Goal: Use online tool/utility: Utilize a website feature to perform a specific function

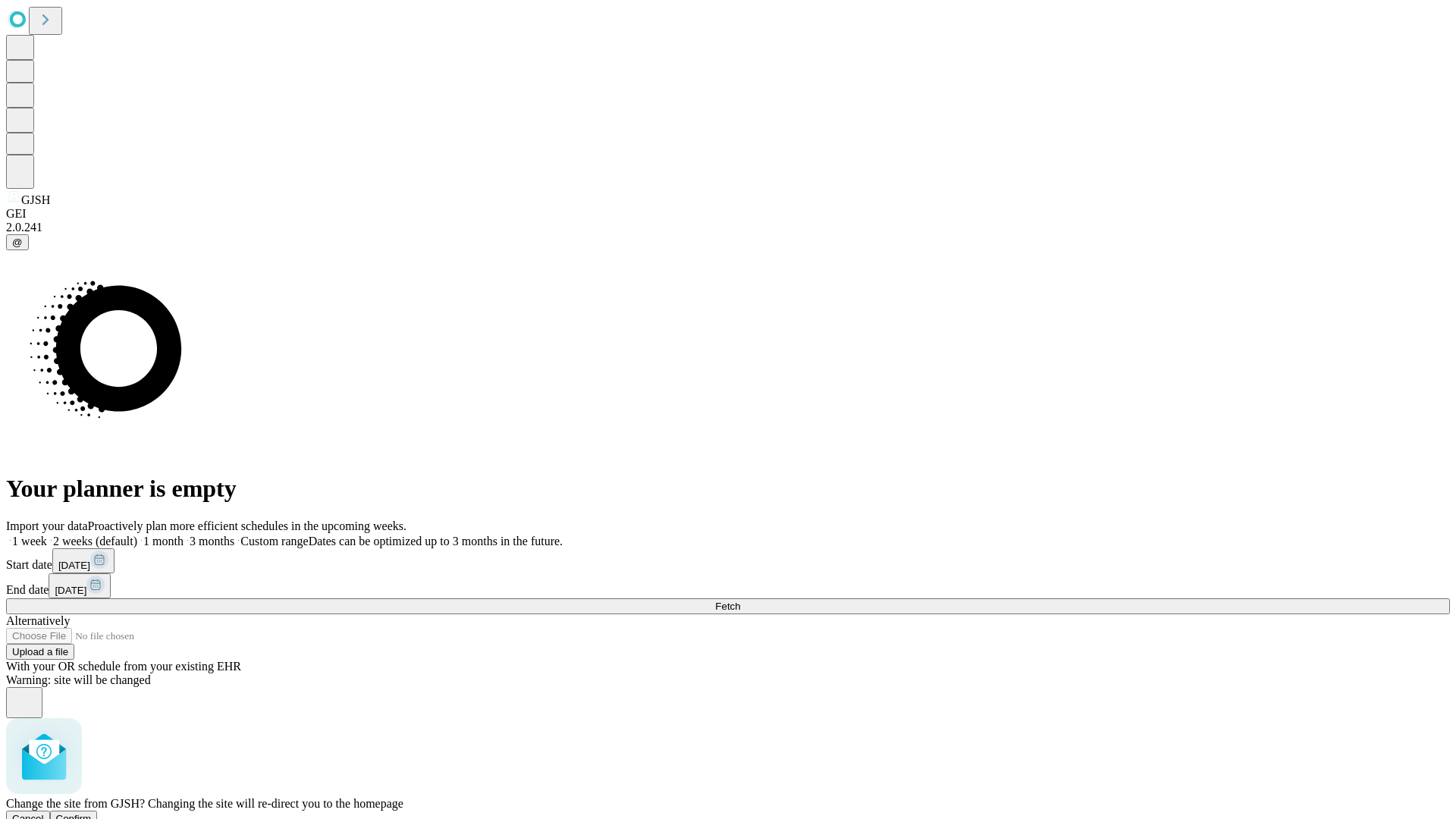
click at [91, 813] on span "Confirm" at bounding box center [74, 818] width 35 height 12
click at [184, 534] on label "1 month" at bounding box center [161, 541] width 46 height 13
click at [740, 601] on span "Fetch" at bounding box center [727, 606] width 25 height 12
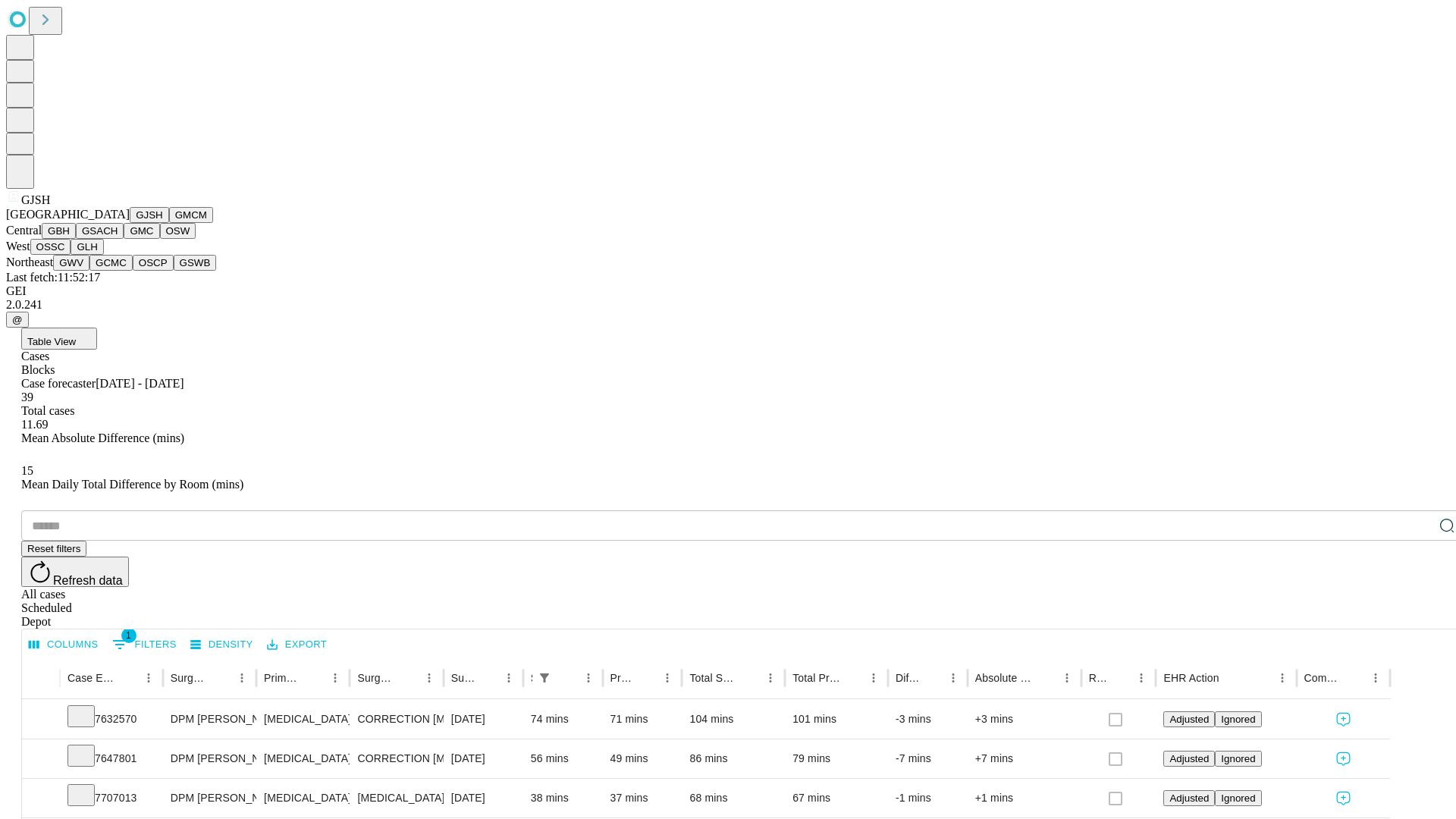
click at [169, 223] on button "GMCM" at bounding box center [191, 215] width 44 height 16
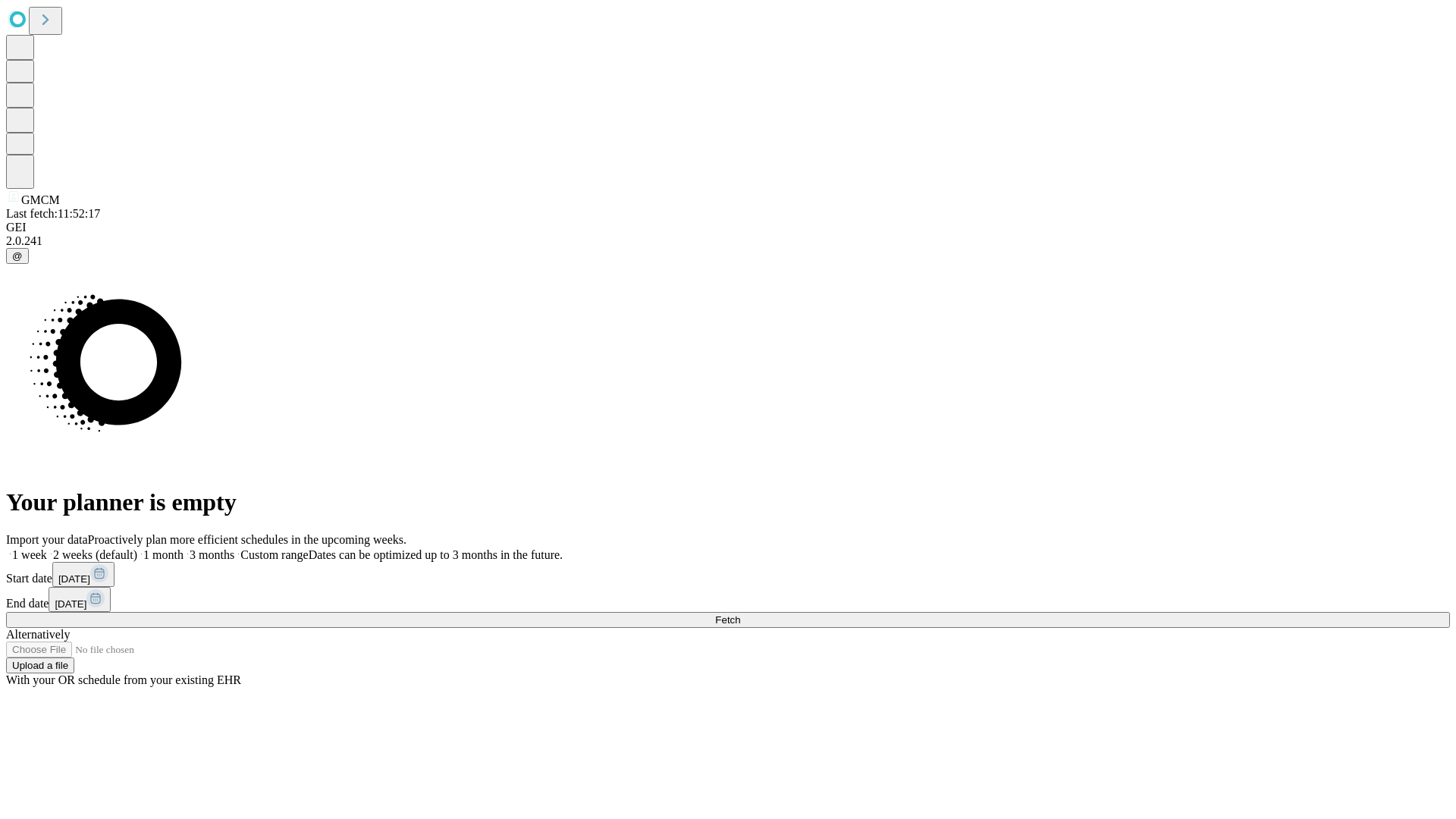
click at [184, 548] on label "1 month" at bounding box center [161, 554] width 46 height 13
click at [740, 614] on span "Fetch" at bounding box center [727, 620] width 25 height 12
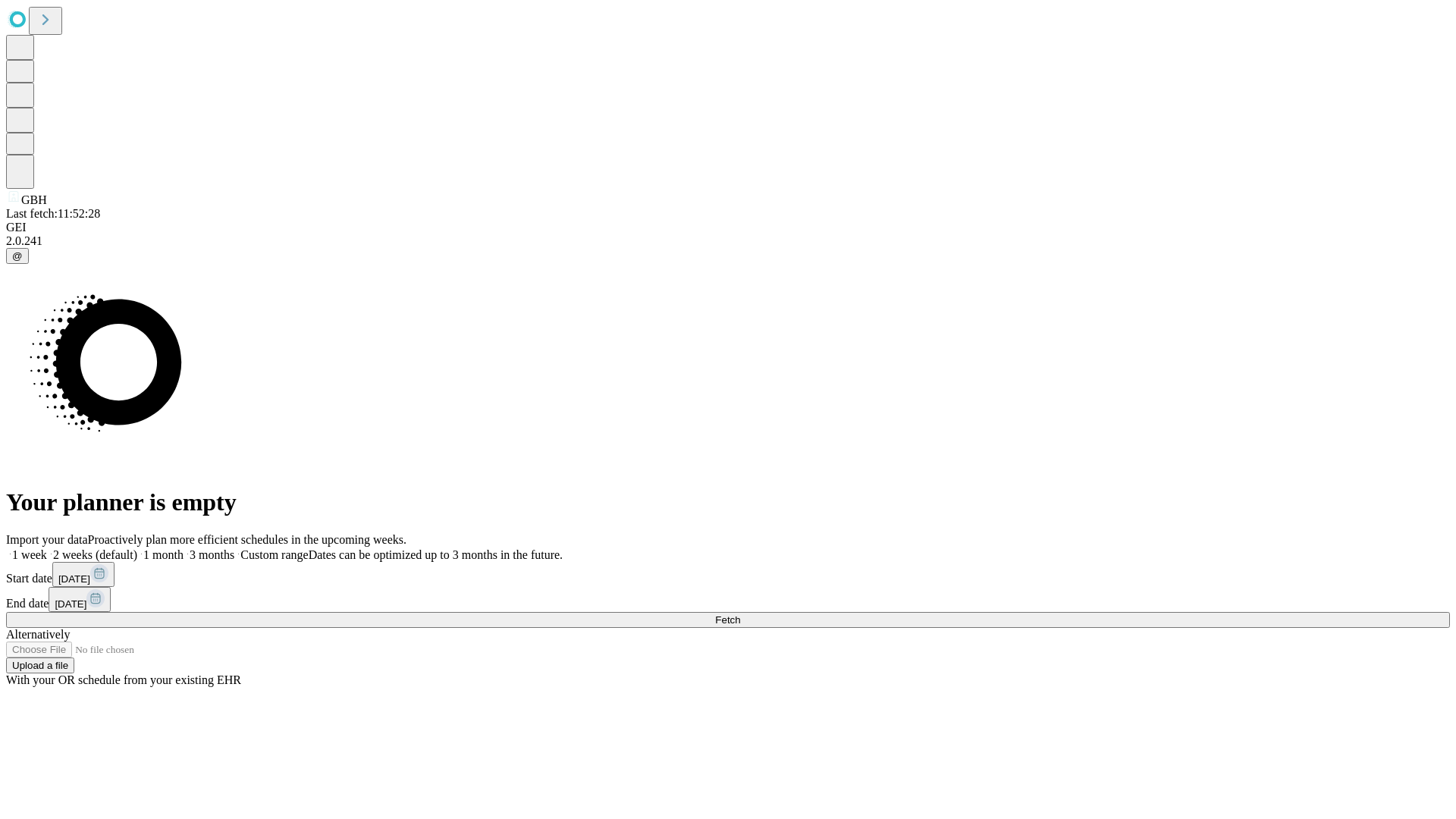
click at [184, 548] on label "1 month" at bounding box center [161, 554] width 46 height 13
click at [740, 614] on span "Fetch" at bounding box center [727, 620] width 25 height 12
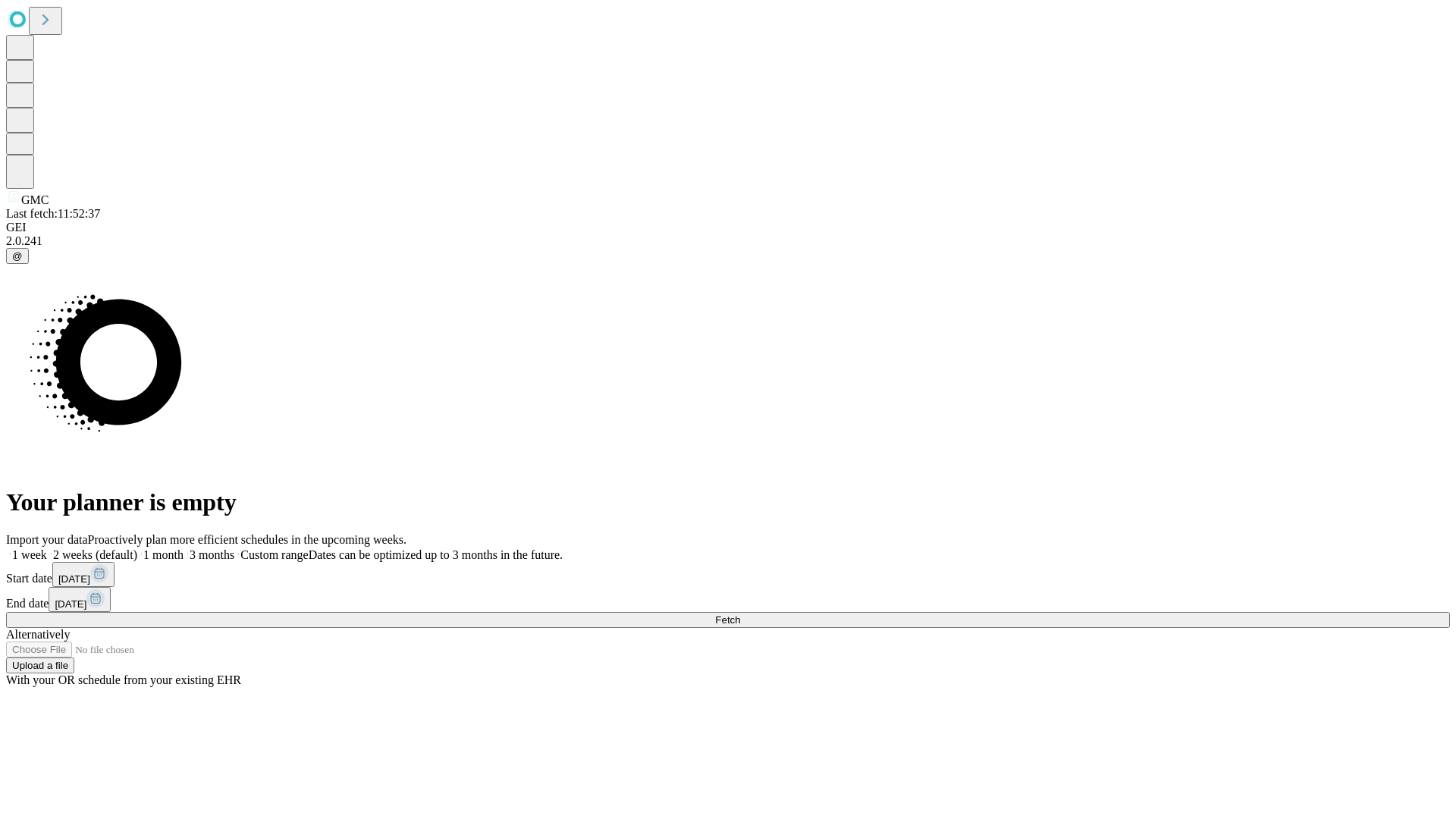
click at [740, 614] on span "Fetch" at bounding box center [727, 620] width 25 height 12
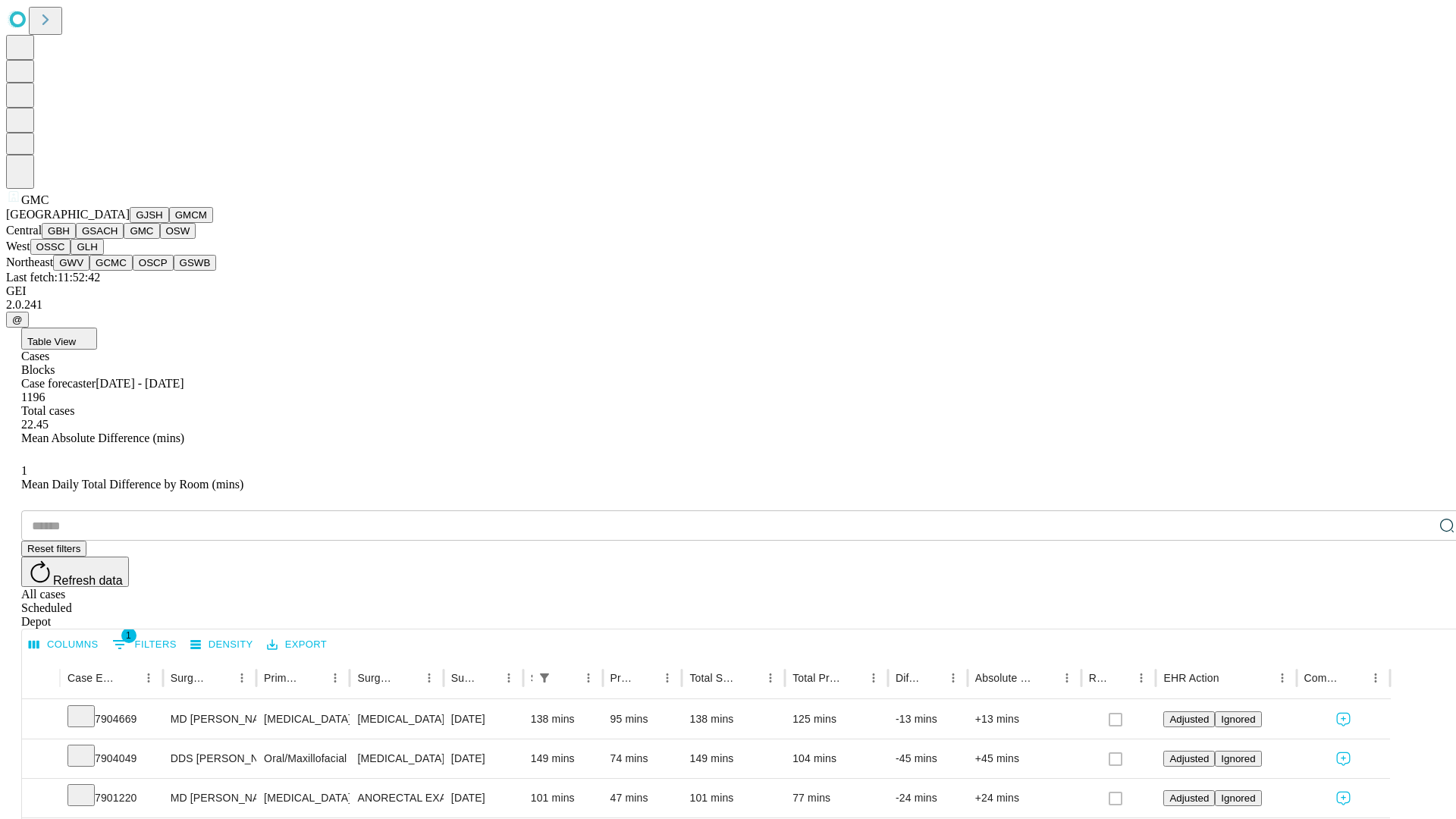
click at [160, 239] on button "OSW" at bounding box center [178, 231] width 36 height 16
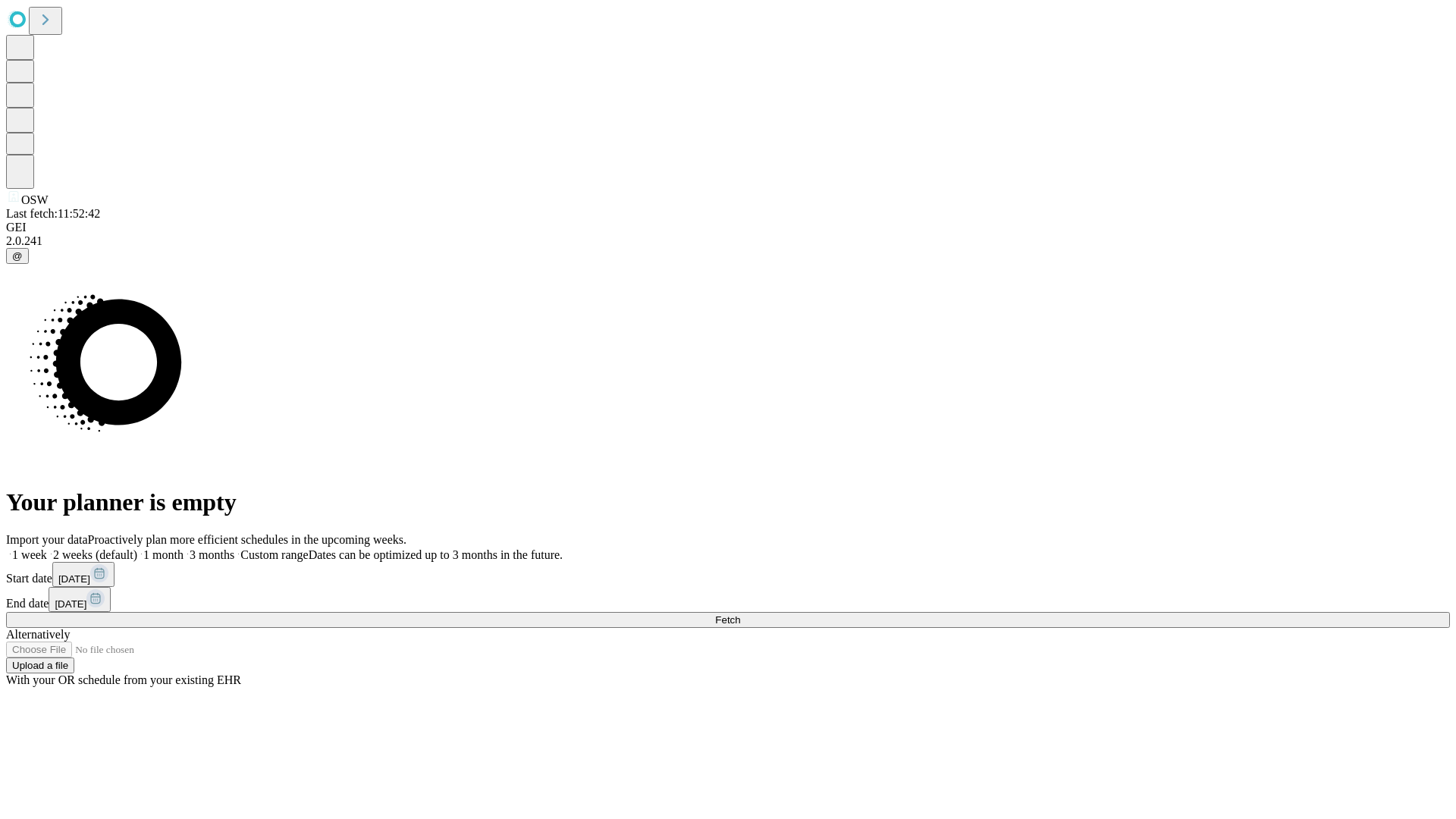
click at [184, 548] on label "1 month" at bounding box center [161, 554] width 46 height 13
click at [740, 614] on span "Fetch" at bounding box center [727, 620] width 25 height 12
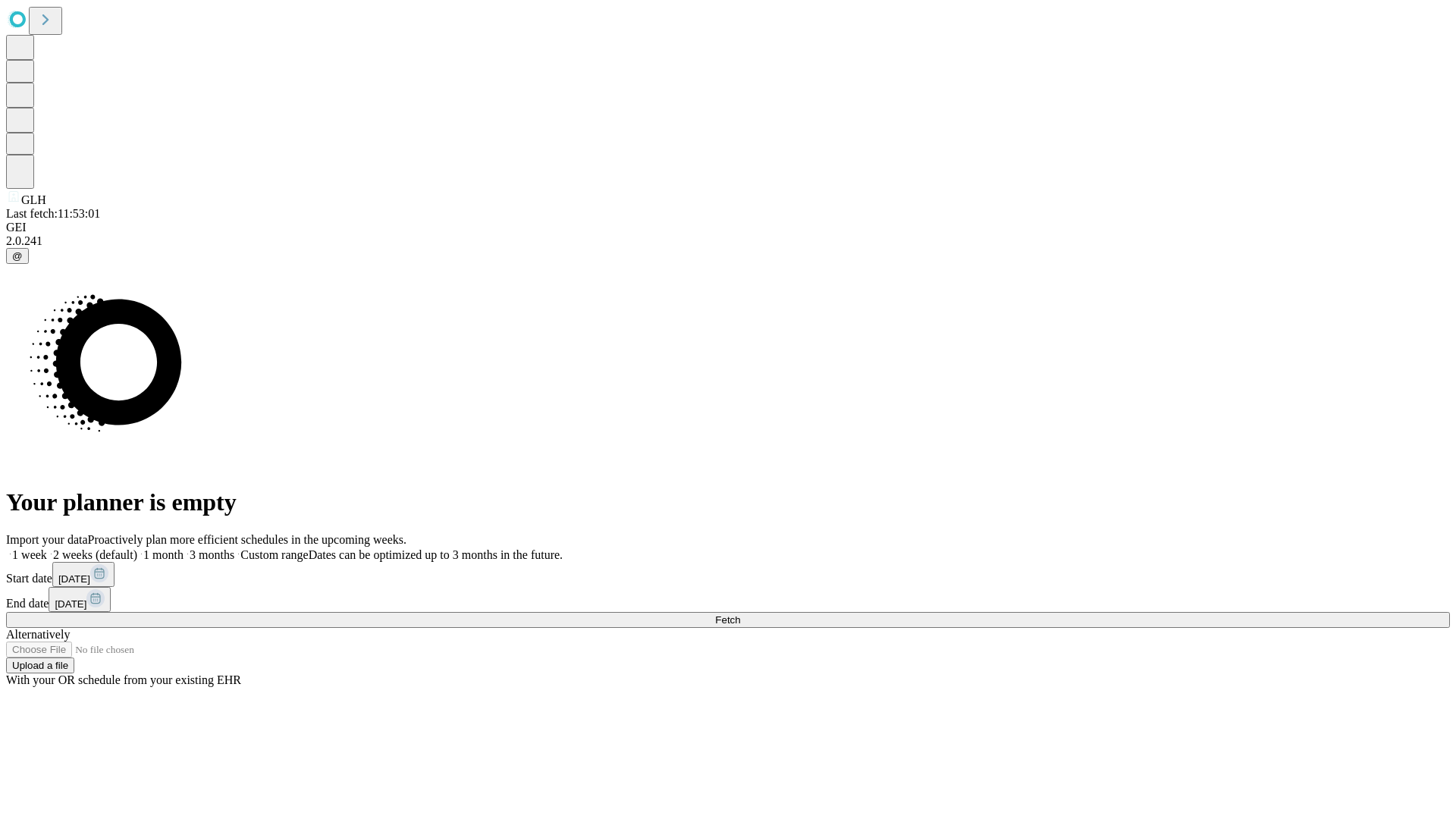
click at [184, 548] on label "1 month" at bounding box center [161, 554] width 46 height 13
click at [740, 614] on span "Fetch" at bounding box center [727, 620] width 25 height 12
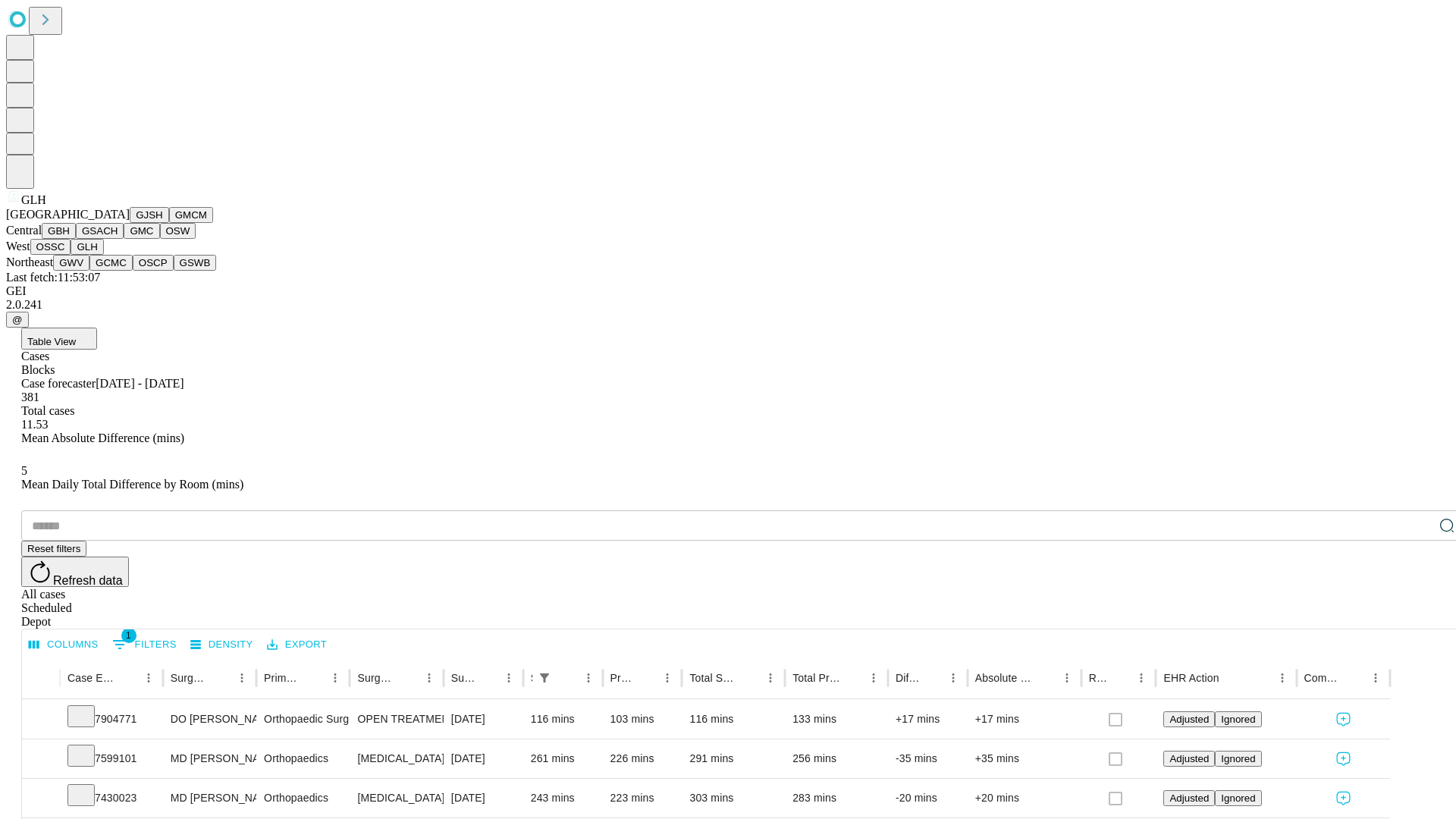
click at [89, 271] on button "GWV" at bounding box center [71, 262] width 36 height 16
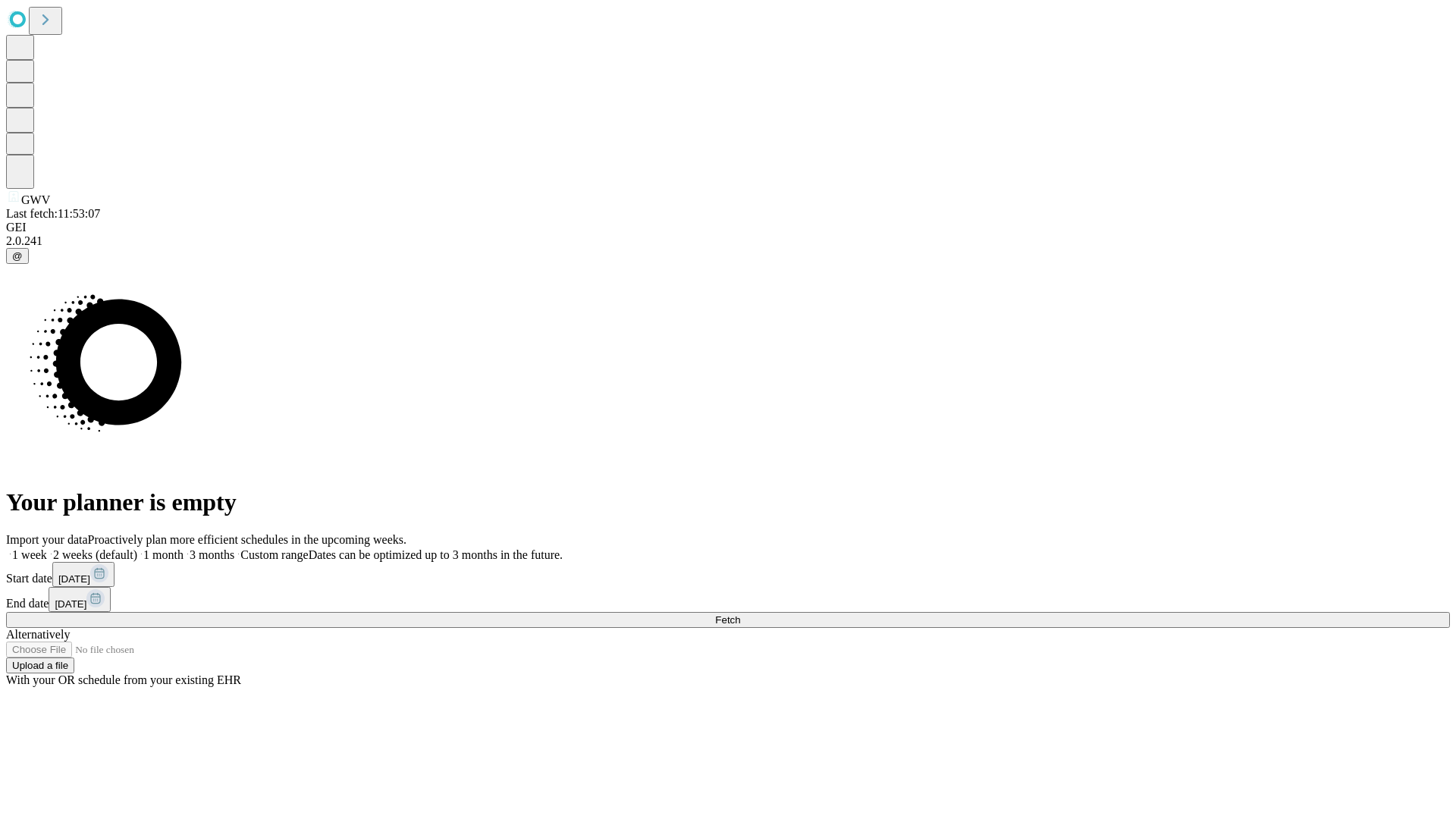
click at [184, 548] on label "1 month" at bounding box center [161, 554] width 46 height 13
click at [740, 614] on span "Fetch" at bounding box center [727, 620] width 25 height 12
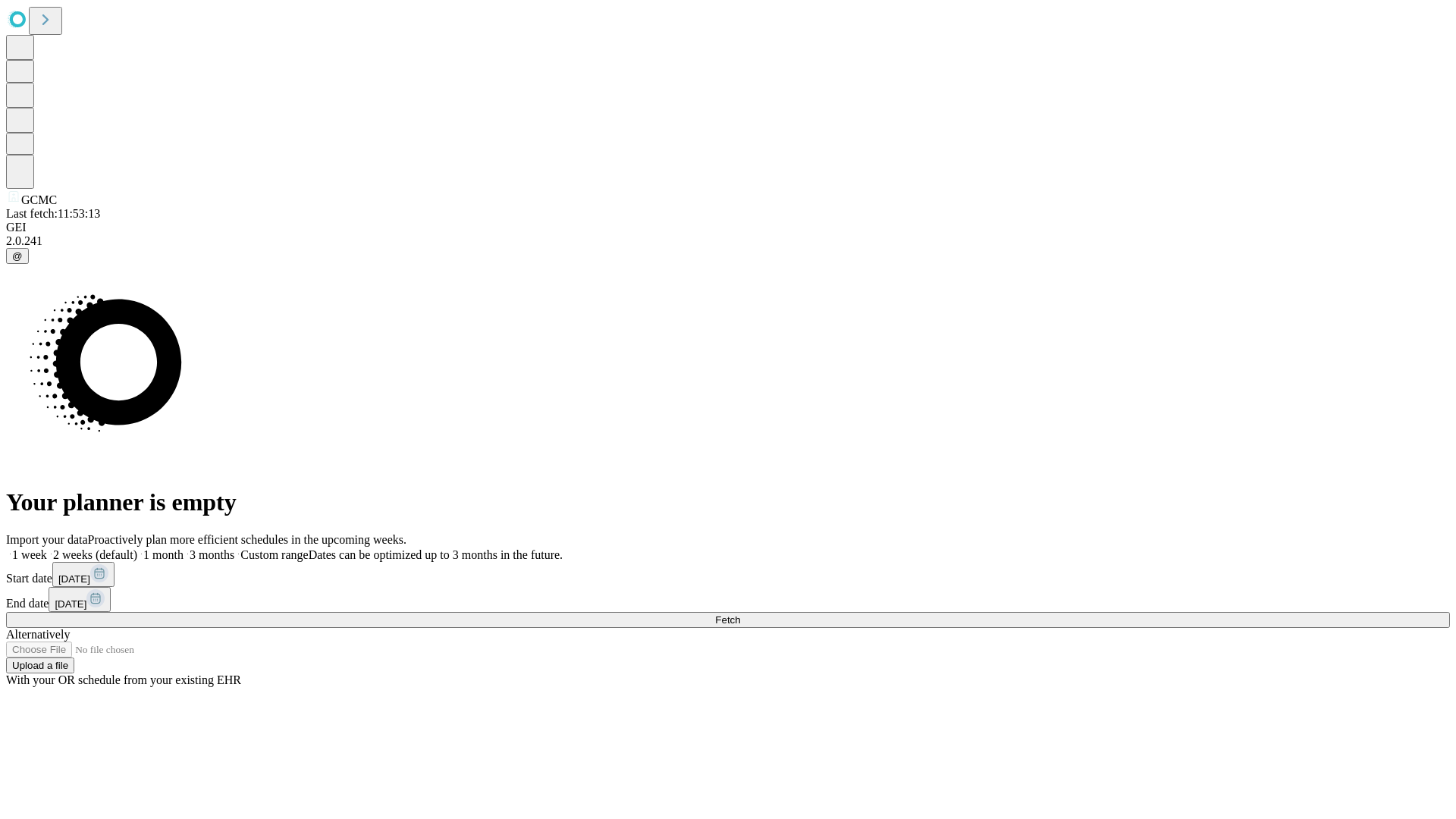
click at [184, 548] on label "1 month" at bounding box center [161, 554] width 46 height 13
click at [740, 614] on span "Fetch" at bounding box center [727, 620] width 25 height 12
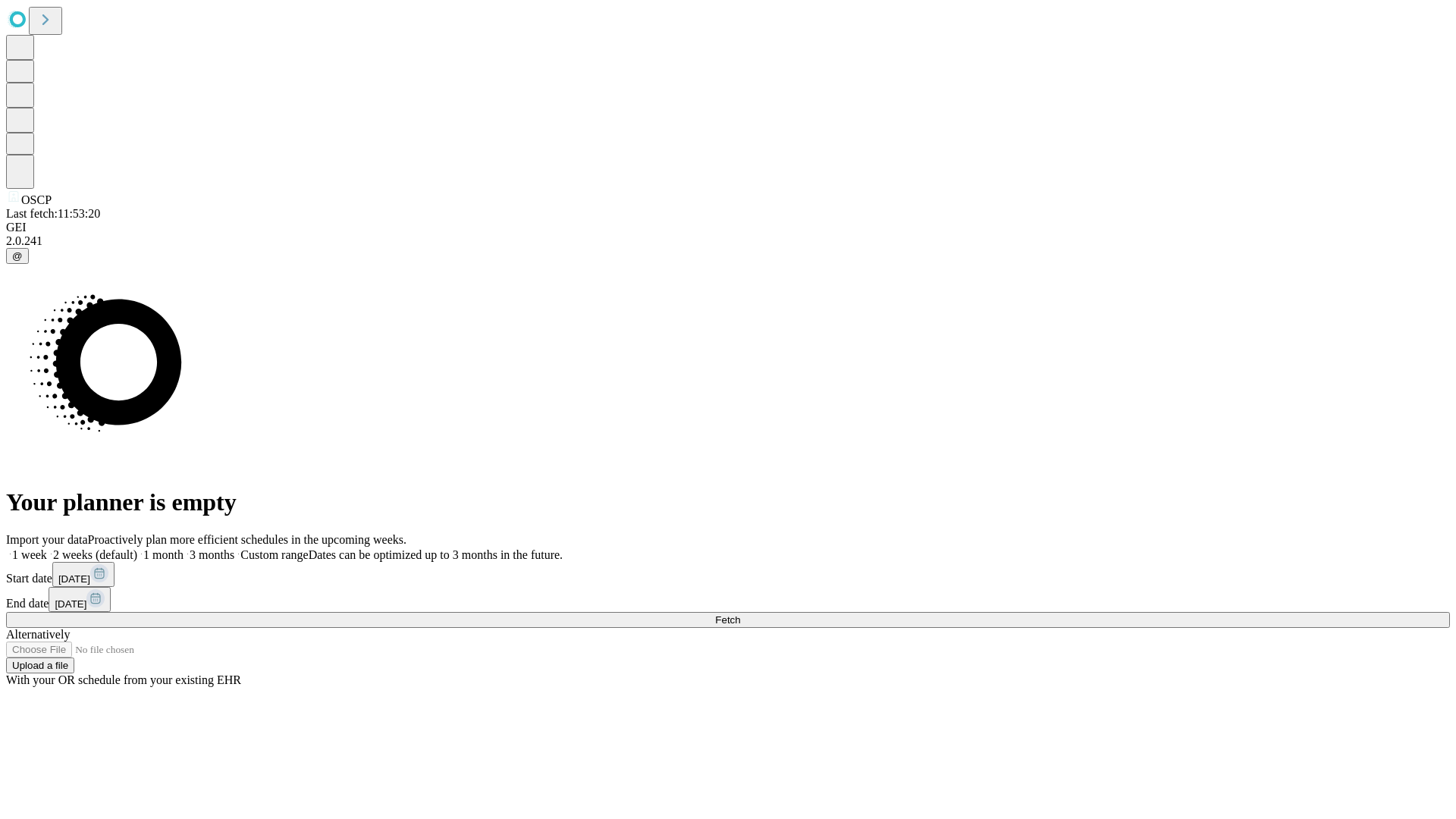
click at [740, 614] on span "Fetch" at bounding box center [727, 620] width 25 height 12
